Goal: Transaction & Acquisition: Purchase product/service

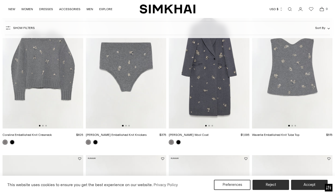
scroll to position [64, 0]
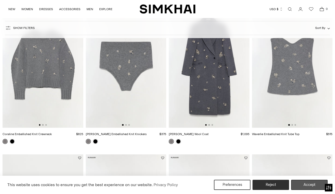
click at [305, 189] on button "Accept" at bounding box center [309, 185] width 37 height 10
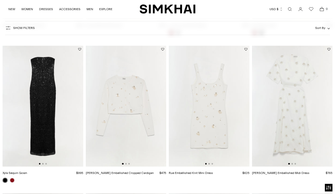
scroll to position [608, 0]
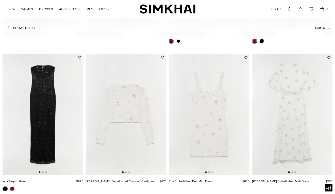
click at [210, 173] on div at bounding box center [209, 173] width 8 height 2
click at [209, 173] on button "Go to slide 2" at bounding box center [210, 173] width 2 height 2
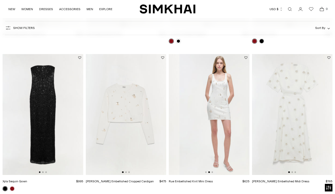
scroll to position [0, 81]
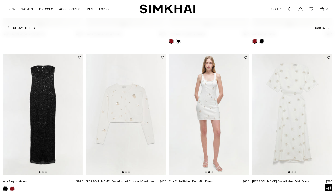
click at [214, 172] on img at bounding box center [209, 114] width 81 height 121
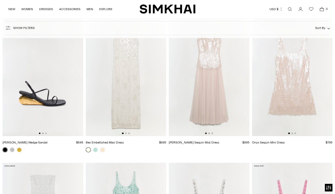
scroll to position [1238, 0]
click at [293, 134] on button "Go to slide 2" at bounding box center [293, 133] width 2 height 2
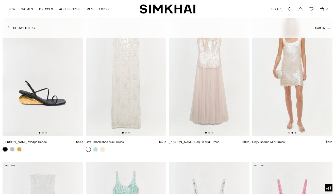
click at [296, 133] on button "Go to slide 3" at bounding box center [296, 133] width 2 height 2
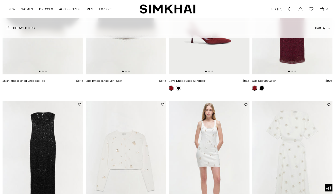
scroll to position [353, 0]
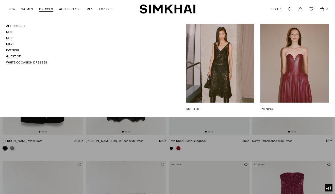
click at [47, 11] on link "DRESSES" at bounding box center [46, 9] width 14 height 11
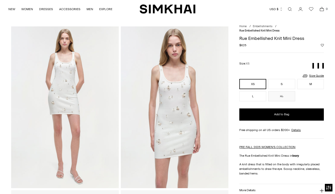
scroll to position [10, 0]
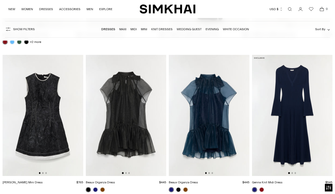
scroll to position [903, 0]
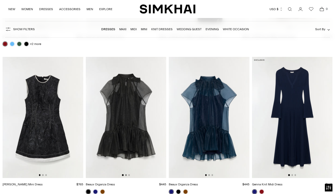
click at [126, 175] on button "Go to slide 2" at bounding box center [126, 175] width 2 height 2
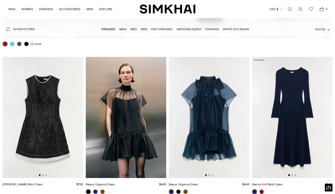
scroll to position [966, 0]
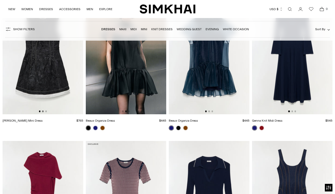
click at [43, 112] on button "Go to slide 2" at bounding box center [43, 112] width 2 height 2
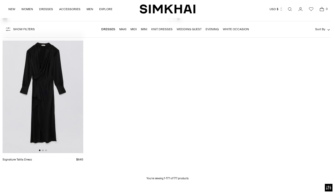
scroll to position [6530, 0]
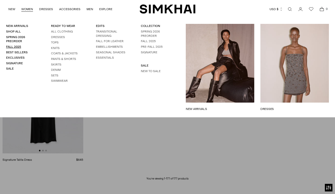
click at [20, 47] on link "Fall 2025" at bounding box center [13, 47] width 15 height 4
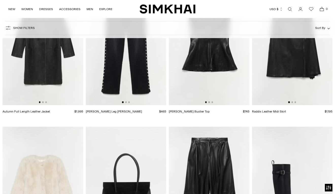
scroll to position [1518, 0]
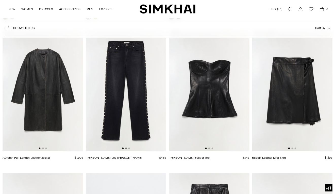
click at [126, 149] on button "Go to slide 2" at bounding box center [126, 149] width 2 height 2
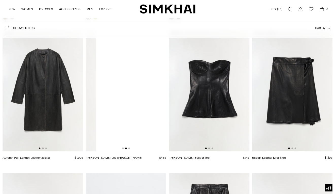
scroll to position [0, 81]
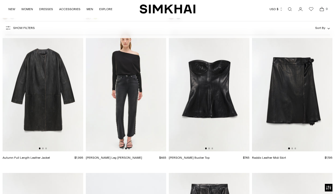
click at [130, 149] on button "Go to slide 3" at bounding box center [129, 149] width 2 height 2
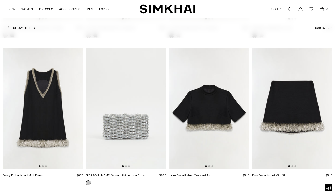
scroll to position [2824, 0]
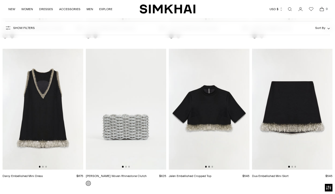
click at [210, 167] on button "Go to slide 2" at bounding box center [210, 167] width 2 height 2
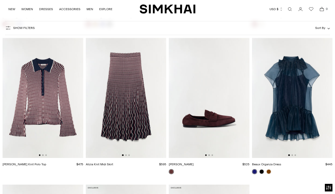
scroll to position [4166, 0]
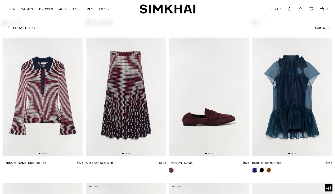
click at [292, 153] on button "Go to slide 2" at bounding box center [293, 154] width 2 height 2
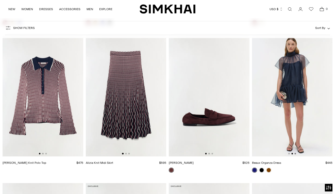
click at [296, 154] on button "Go to slide 3" at bounding box center [296, 154] width 2 height 2
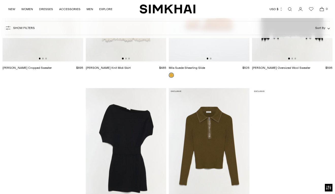
scroll to position [5334, 0]
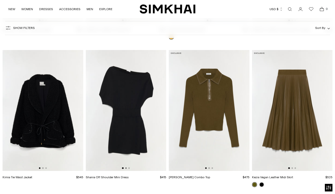
click at [127, 168] on button "Go to slide 2" at bounding box center [126, 168] width 2 height 2
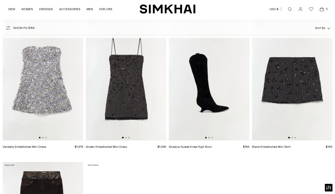
scroll to position [5958, 0]
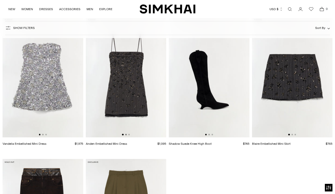
click at [126, 135] on button "Go to slide 2" at bounding box center [126, 135] width 2 height 2
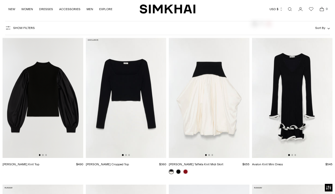
scroll to position [4816, 0]
